Goal: Navigation & Orientation: Find specific page/section

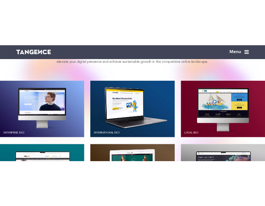
scroll to position [673, 0]
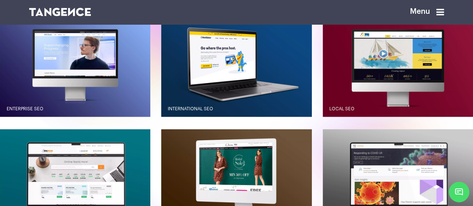
drag, startPoint x: 141, startPoint y: 86, endPoint x: 158, endPoint y: 35, distance: 53.1
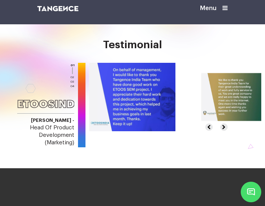
click at [32, 61] on div "Testimonial" at bounding box center [133, 51] width 202 height 24
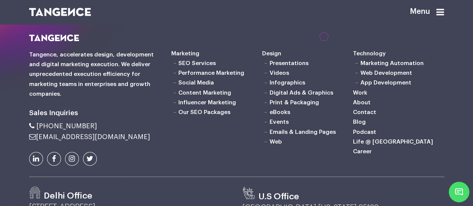
scroll to position [1963, 0]
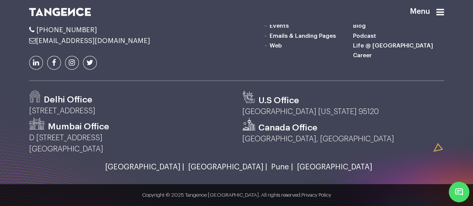
click at [363, 39] on link "Podcast" at bounding box center [364, 36] width 23 height 6
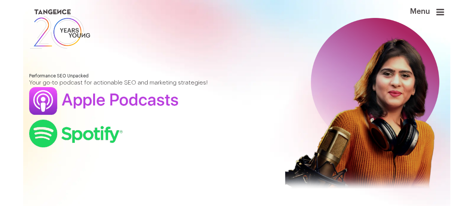
click at [272, 36] on link at bounding box center [201, 28] width 344 height 43
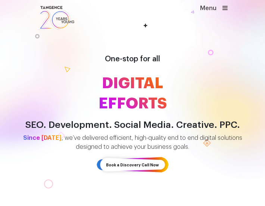
click at [227, 8] on icon at bounding box center [225, 8] width 5 height 6
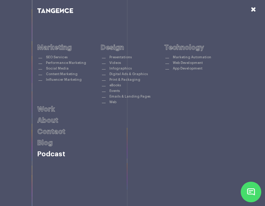
click at [53, 153] on link "Podcast" at bounding box center [51, 154] width 28 height 7
